Goal: Information Seeking & Learning: Understand process/instructions

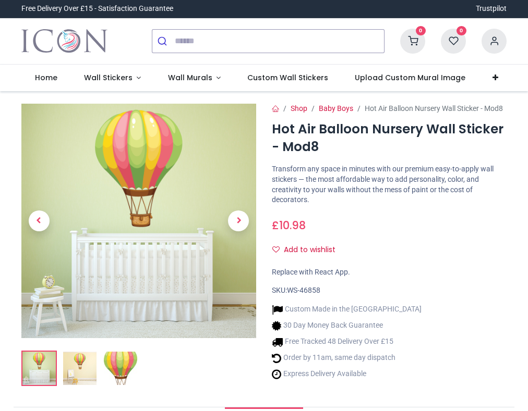
scroll to position [22, 0]
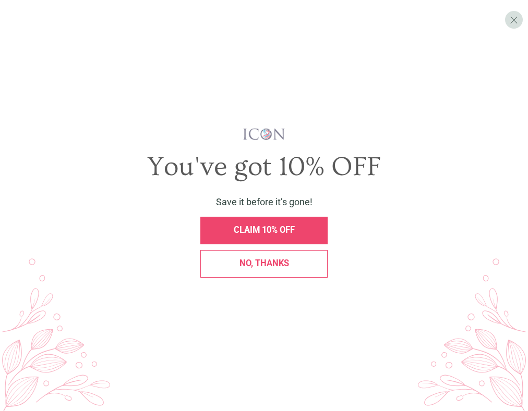
click at [461, 218] on div "You've got 10% OFF Save it before it’s gone! CLAIM 10% OFF No, thanks" at bounding box center [264, 206] width 501 height 156
click at [520, 14] on div "X" at bounding box center [514, 20] width 18 height 18
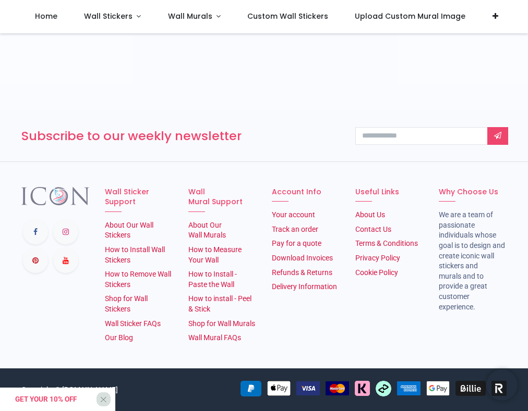
scroll to position [1786, 0]
click at [142, 270] on link "How to Remove Wall Stickers" at bounding box center [138, 279] width 66 height 19
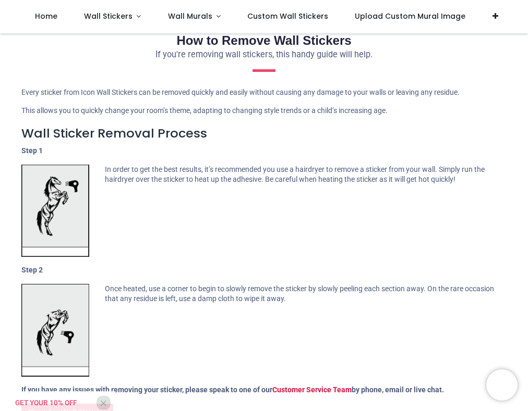
scroll to position [9, 0]
